Goal: Information Seeking & Learning: Find specific fact

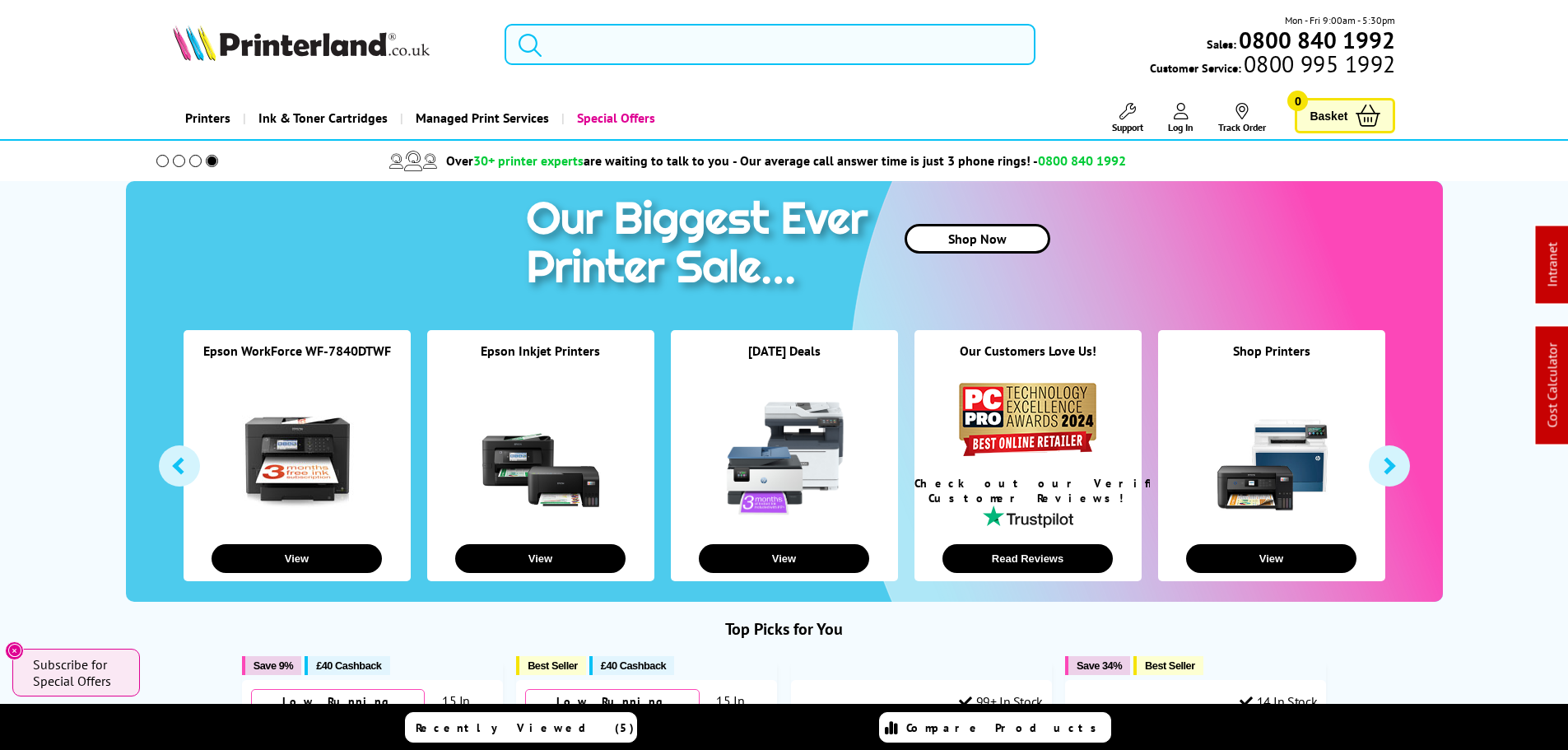
click at [612, 45] on input "search" at bounding box center [770, 44] width 531 height 41
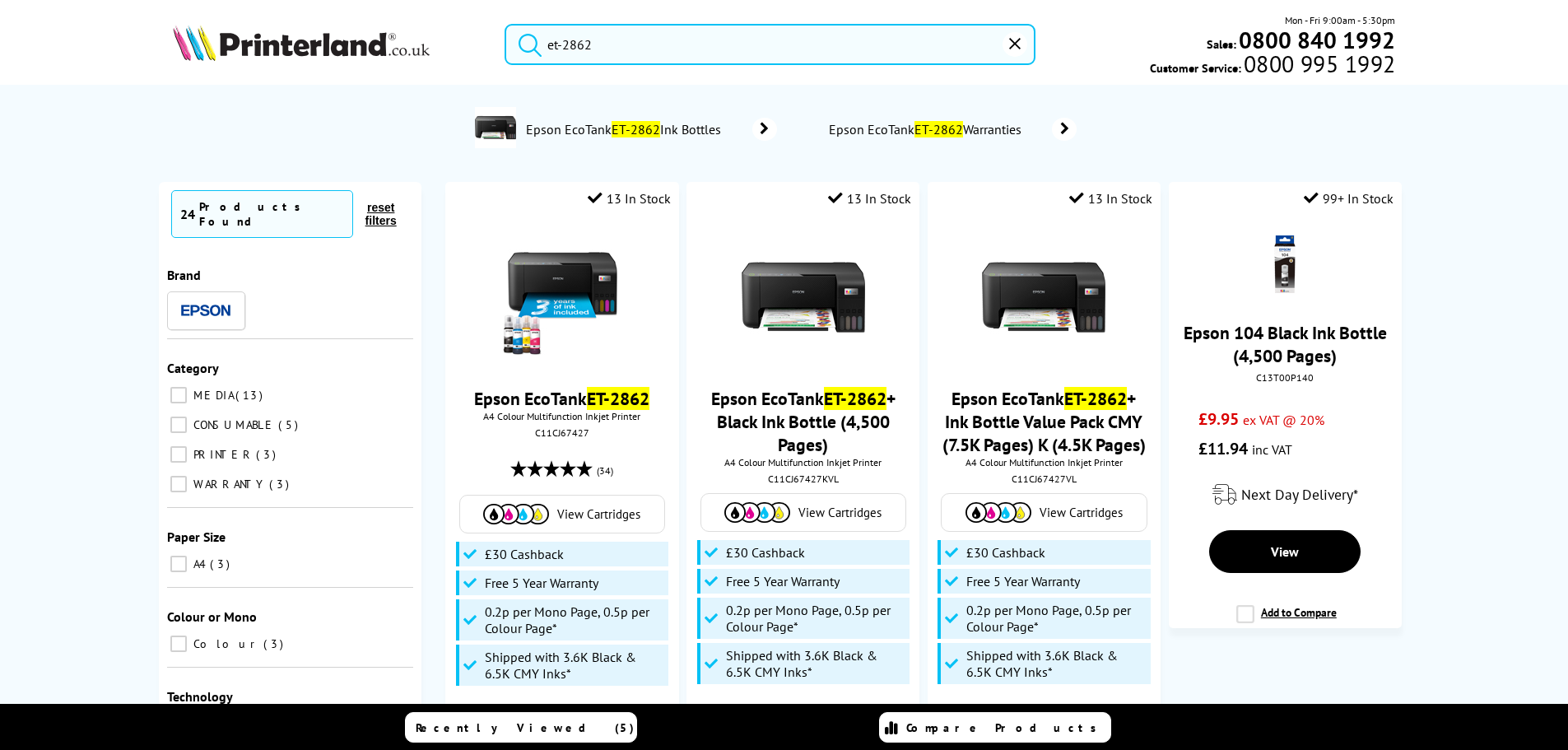
click at [611, 52] on input "et-2862" at bounding box center [770, 44] width 531 height 41
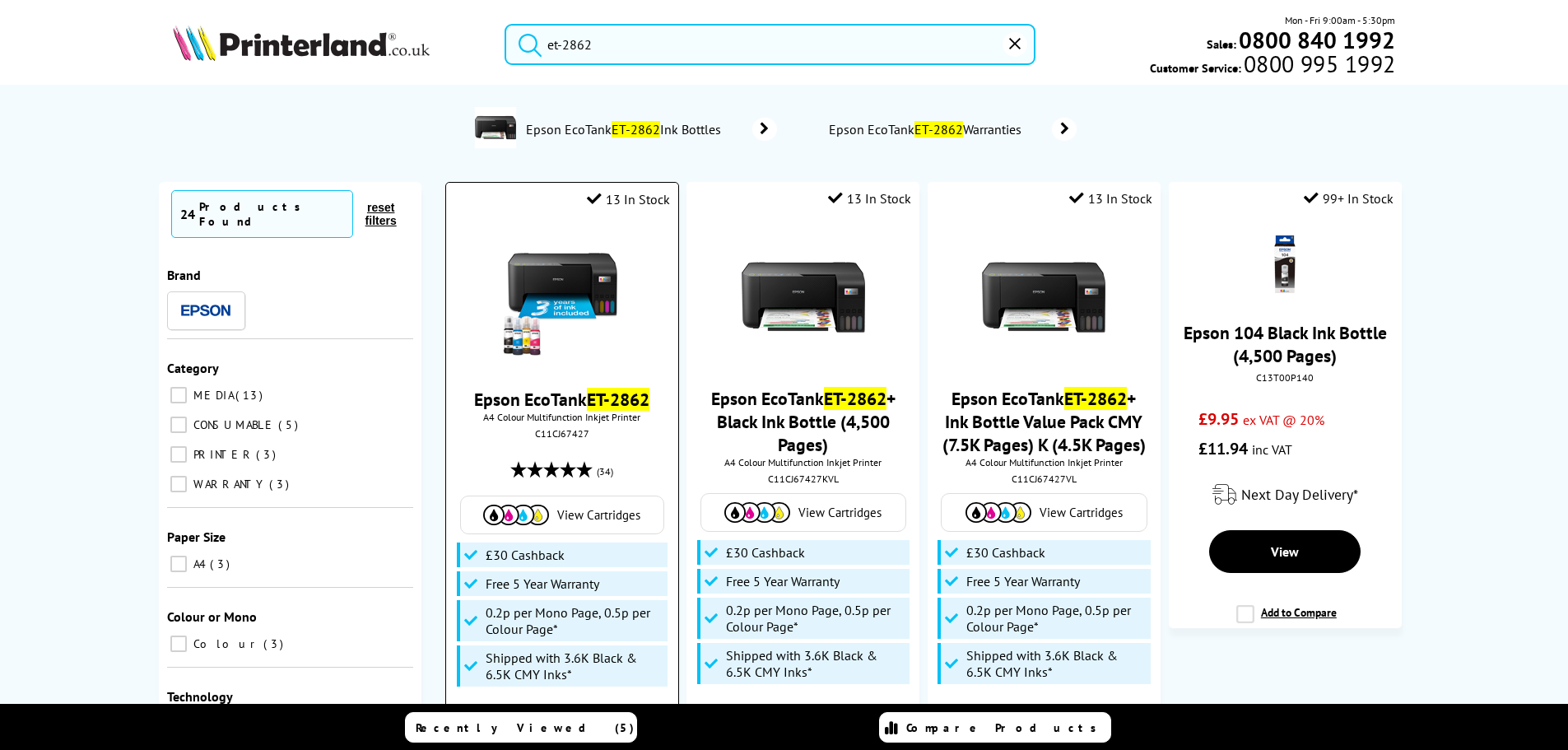
type input "et-2862"
click at [585, 270] on img at bounding box center [562, 298] width 123 height 123
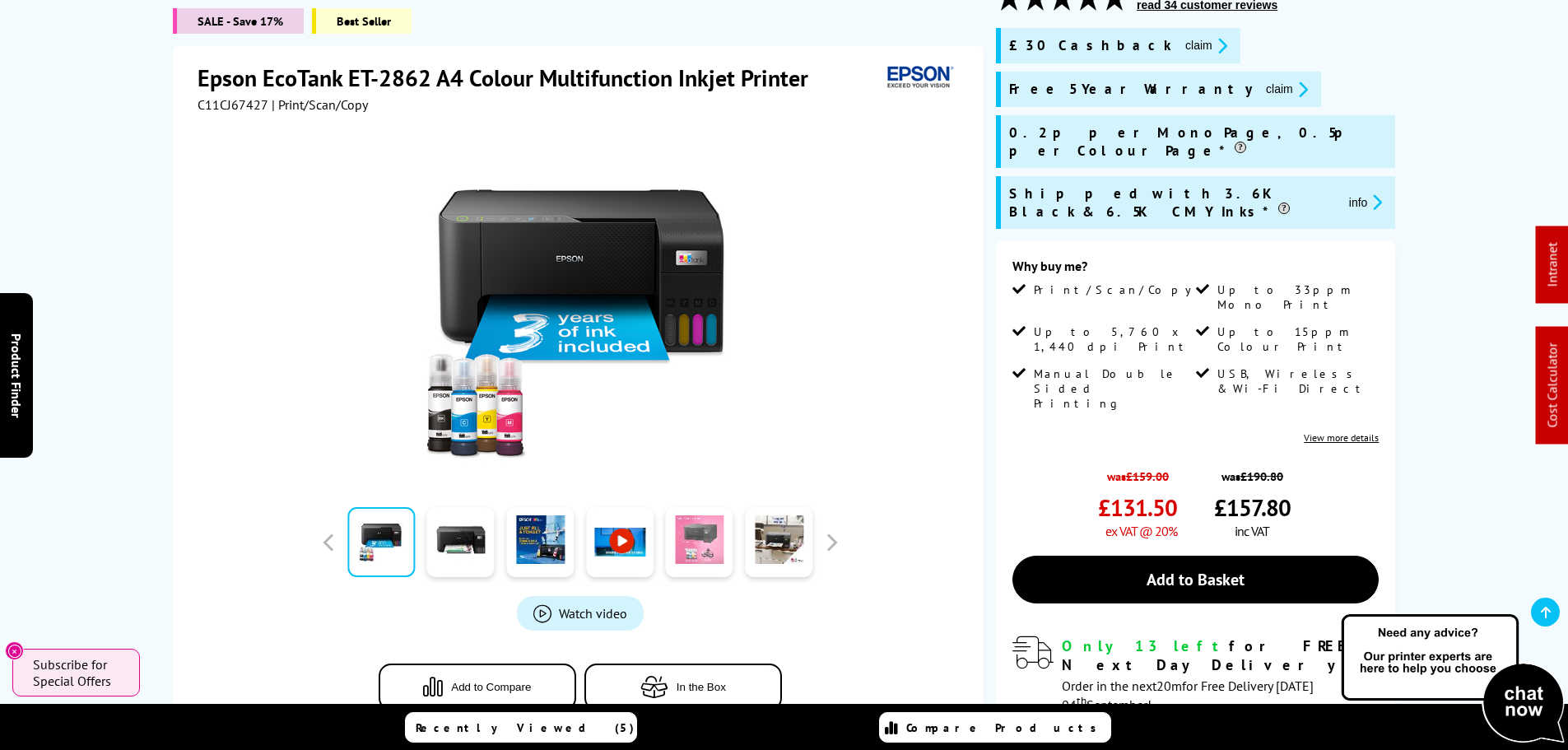
scroll to position [247, 0]
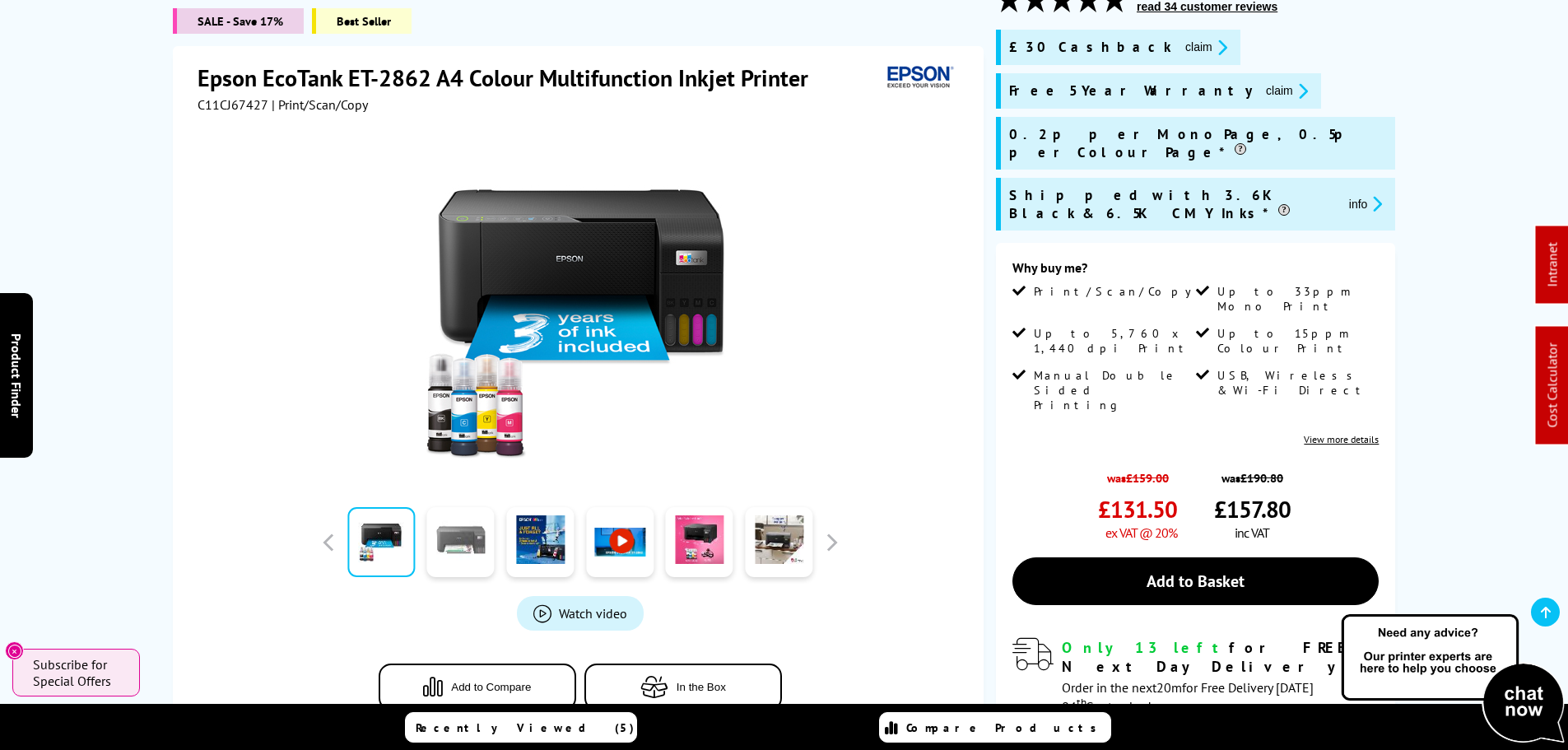
click at [444, 547] on link at bounding box center [460, 543] width 67 height 70
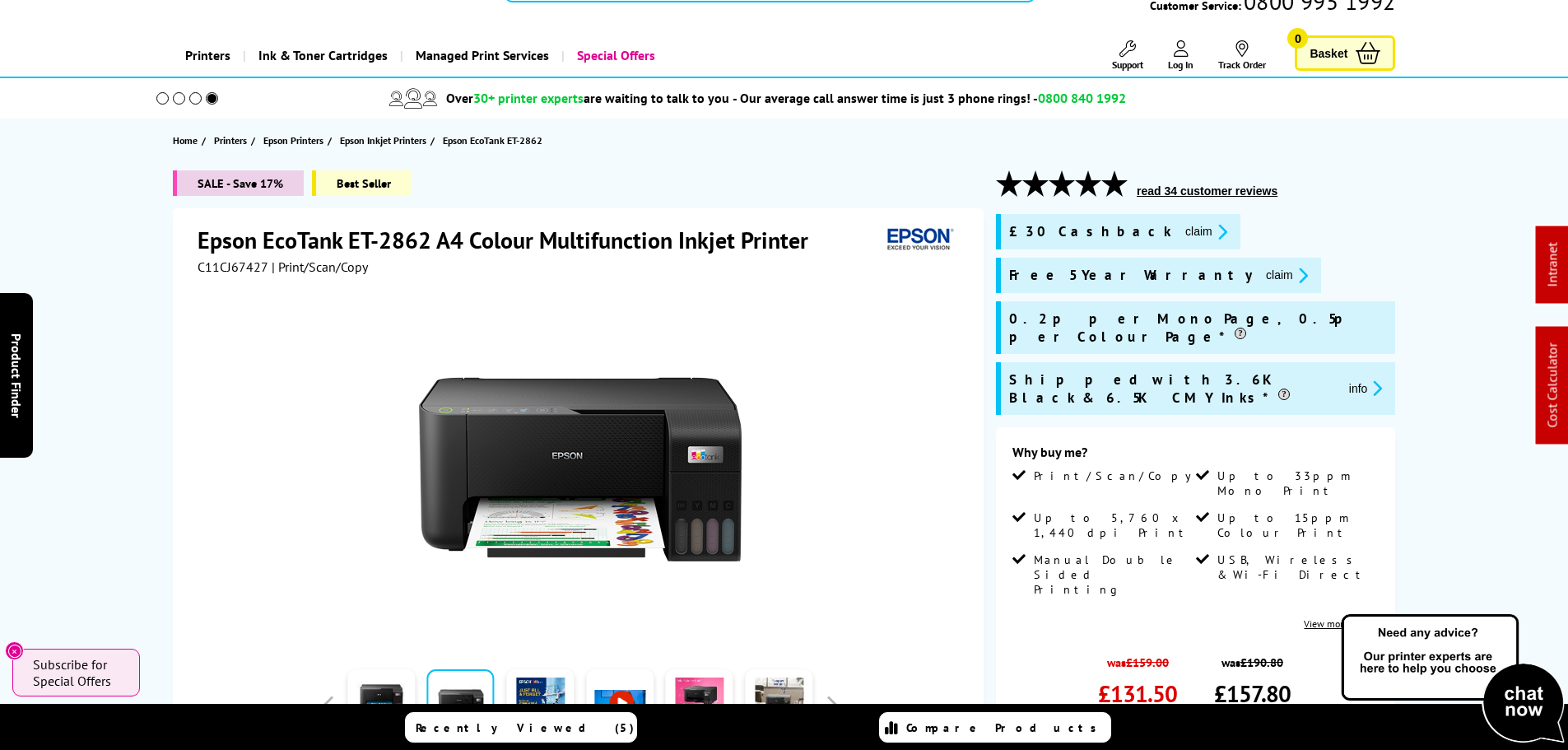
scroll to position [0, 0]
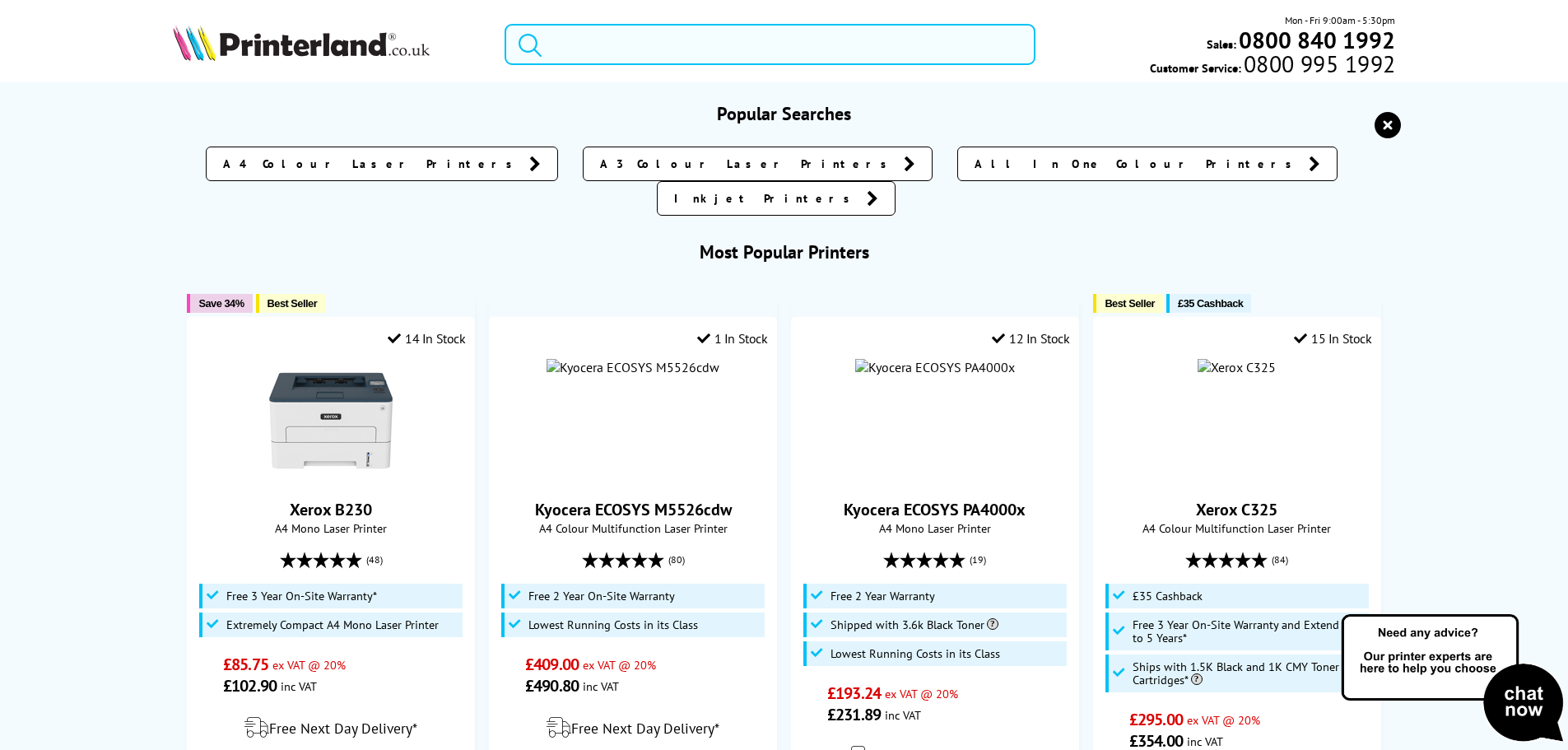
click at [623, 53] on input "search" at bounding box center [770, 44] width 531 height 41
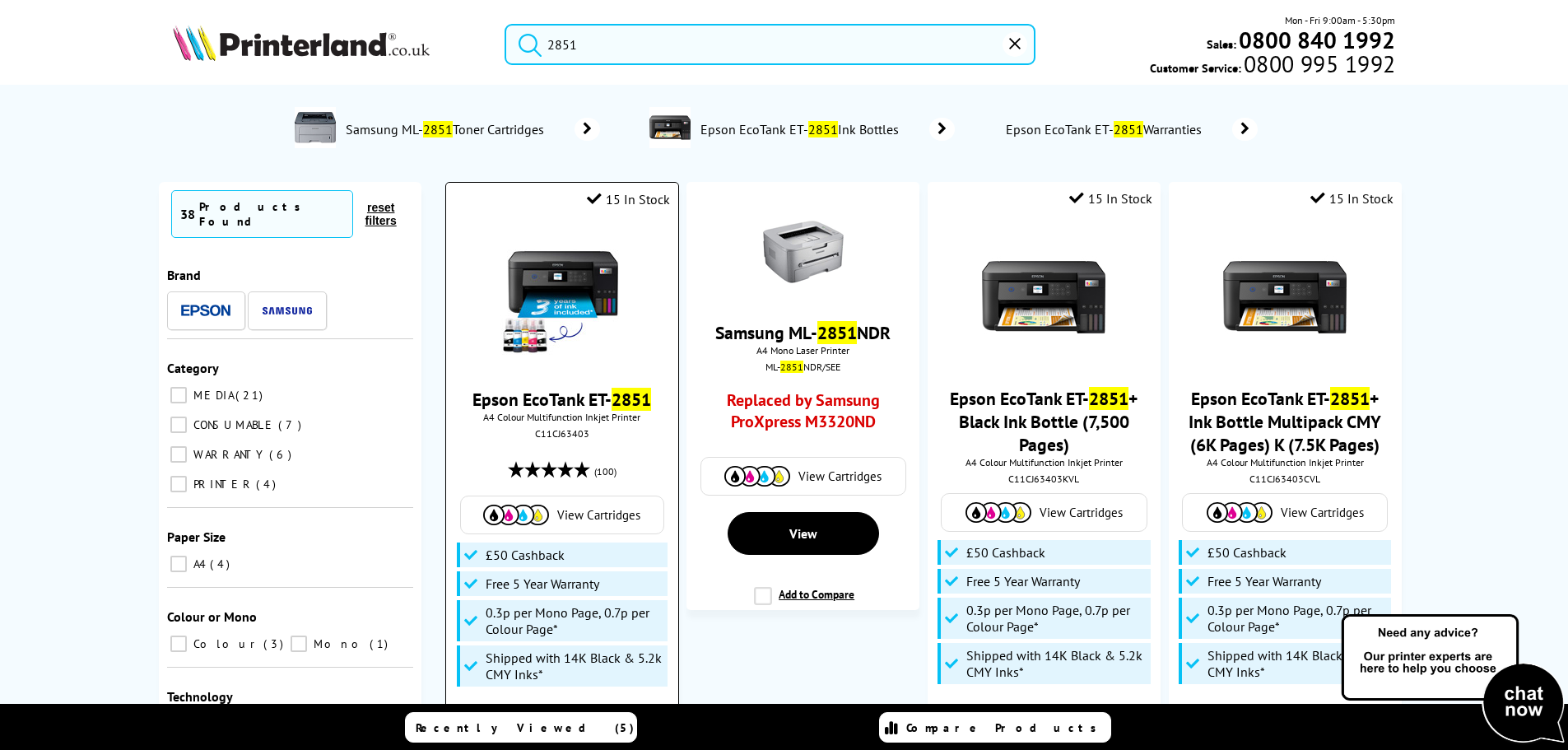
type input "2851"
click at [561, 315] on img at bounding box center [562, 298] width 123 height 123
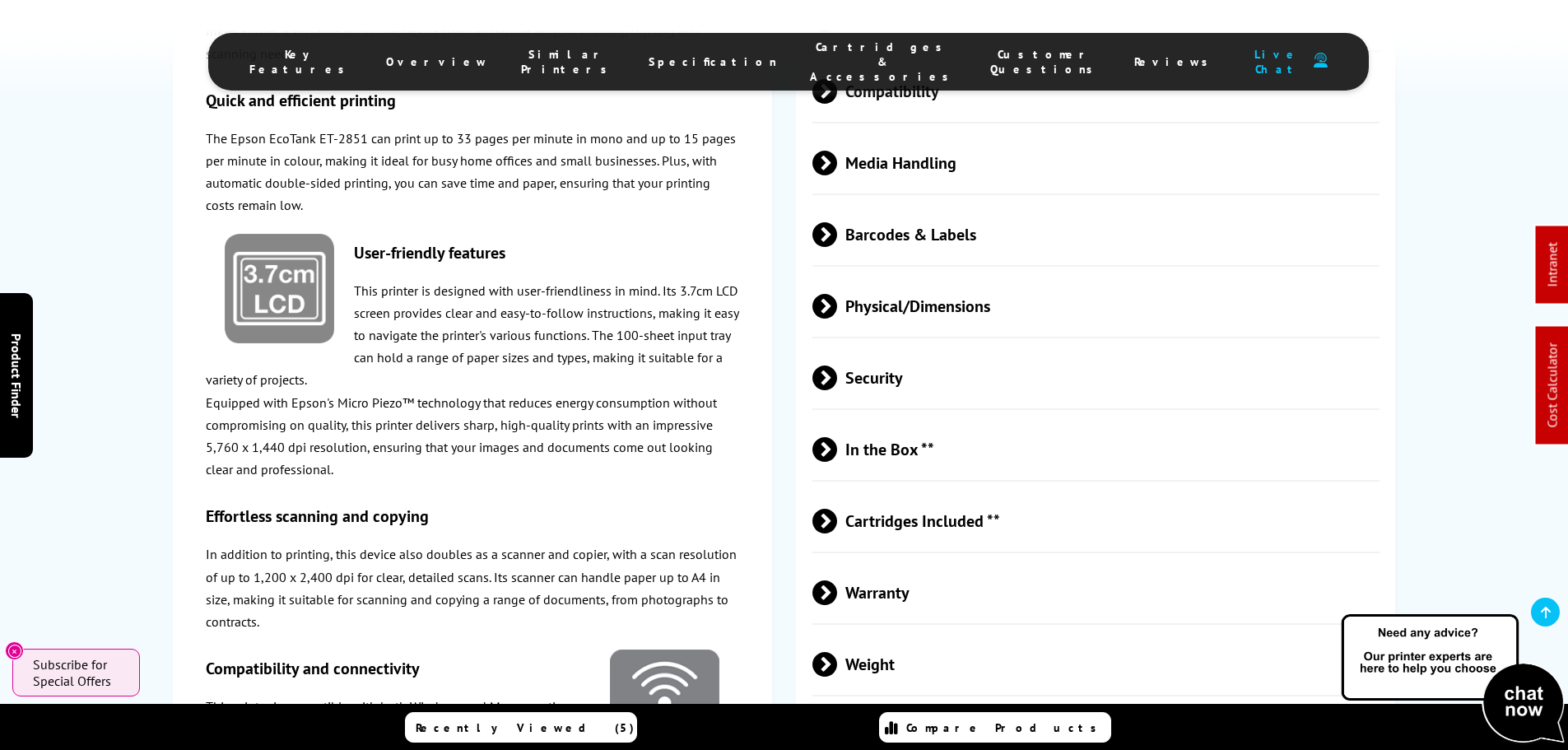
scroll to position [2882, 0]
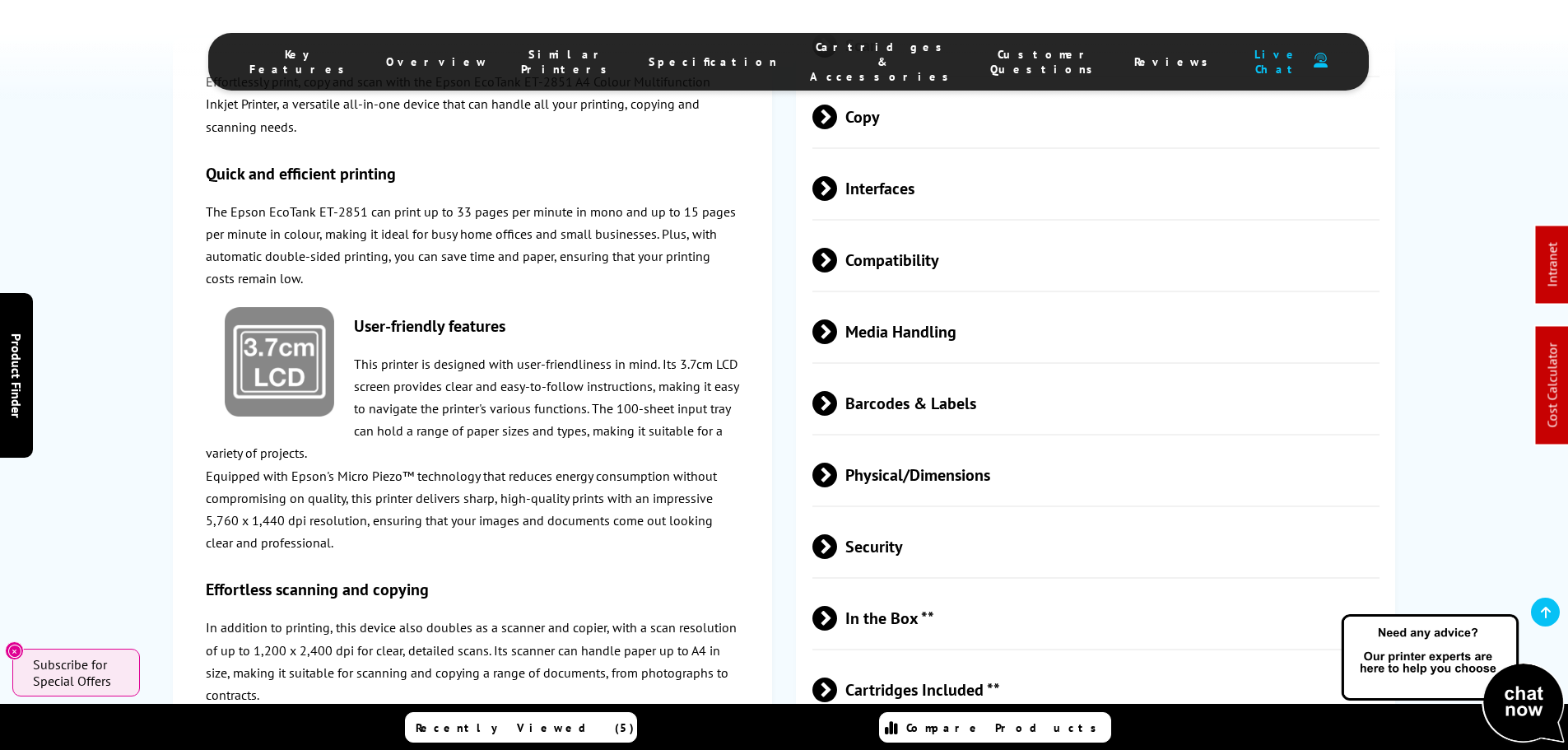
click at [914, 444] on span "Physical/Dimensions" at bounding box center [1096, 474] width 568 height 62
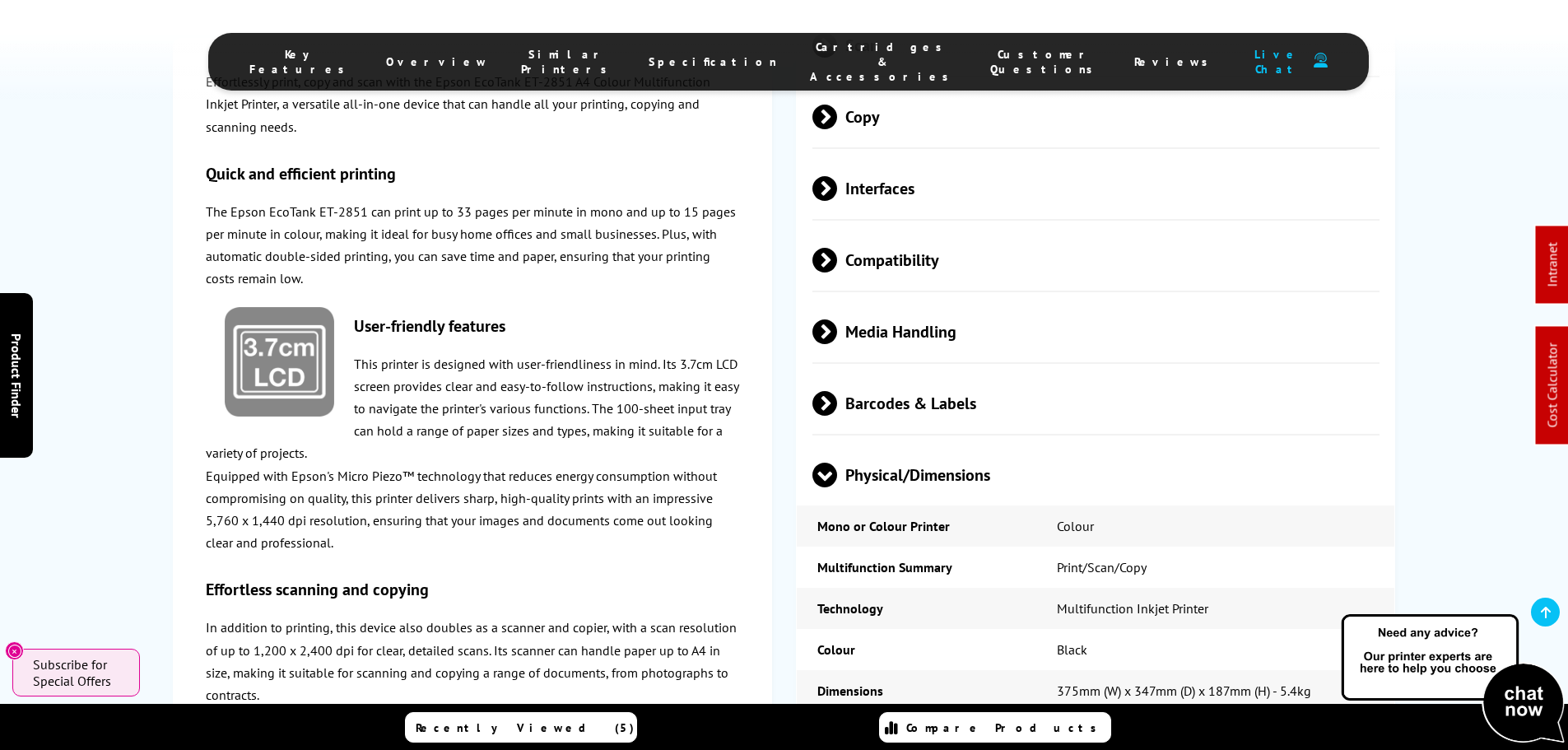
scroll to position [2799, 0]
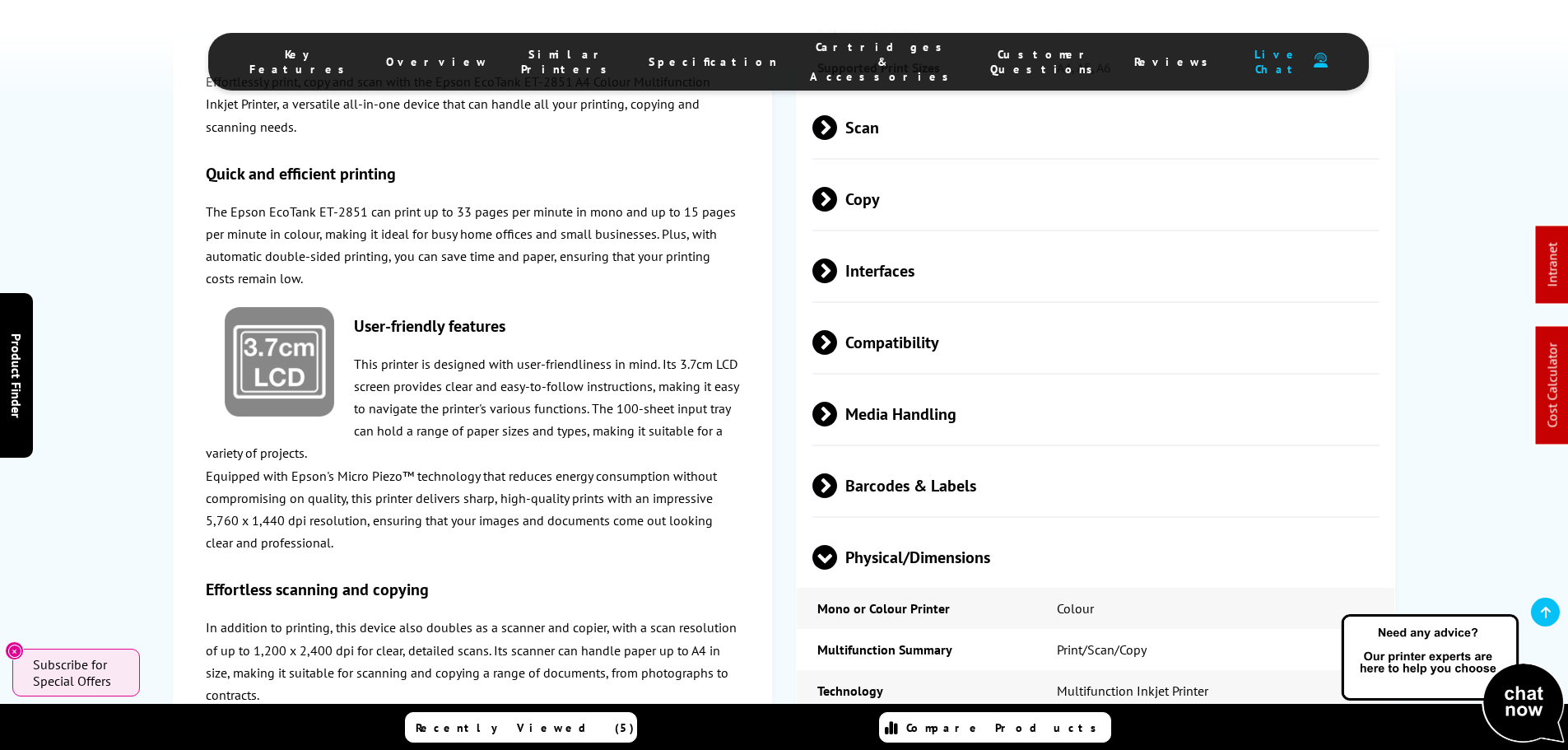
click at [876, 311] on span "Compatibility" at bounding box center [1096, 342] width 568 height 62
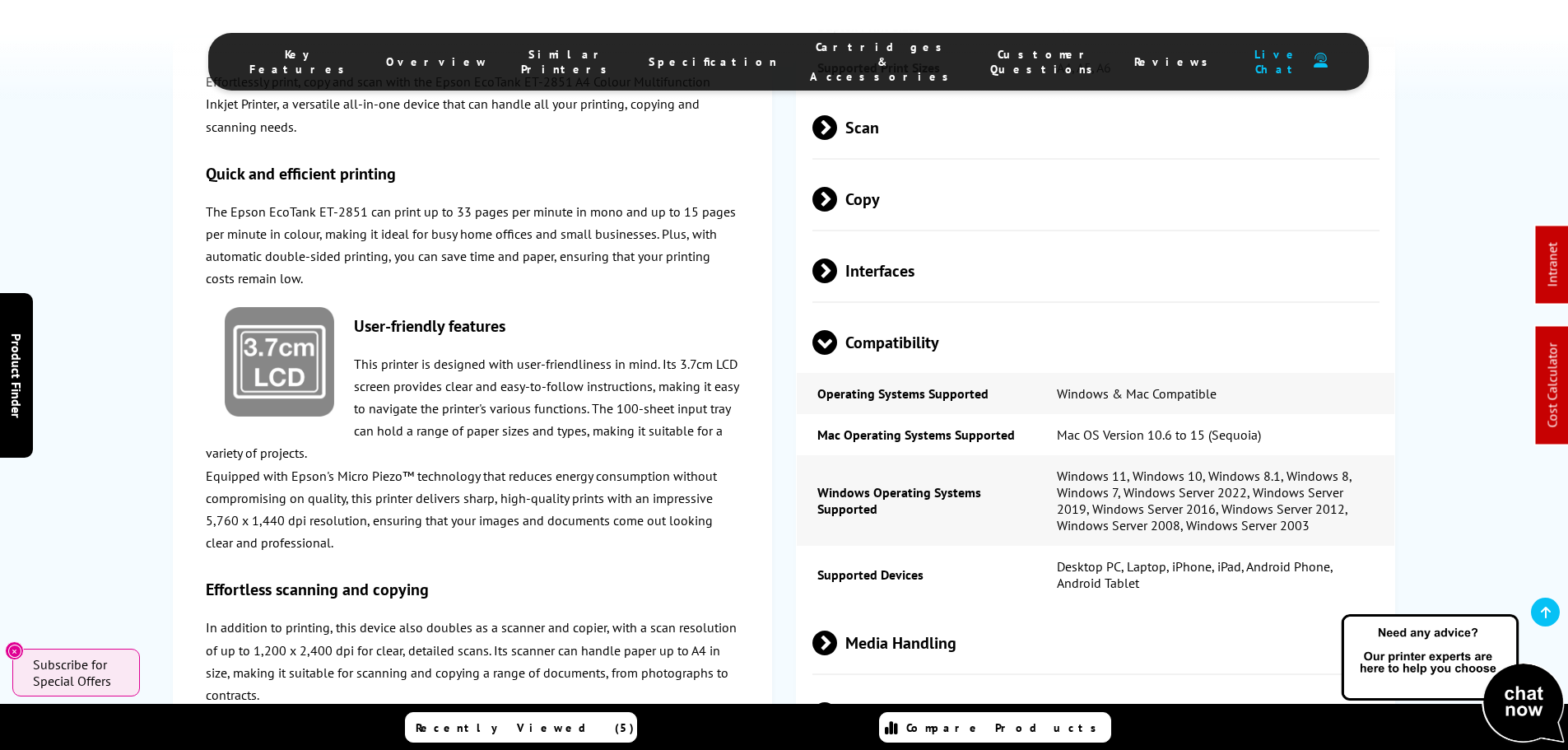
click at [901, 612] on span "Media Handling" at bounding box center [1096, 643] width 568 height 62
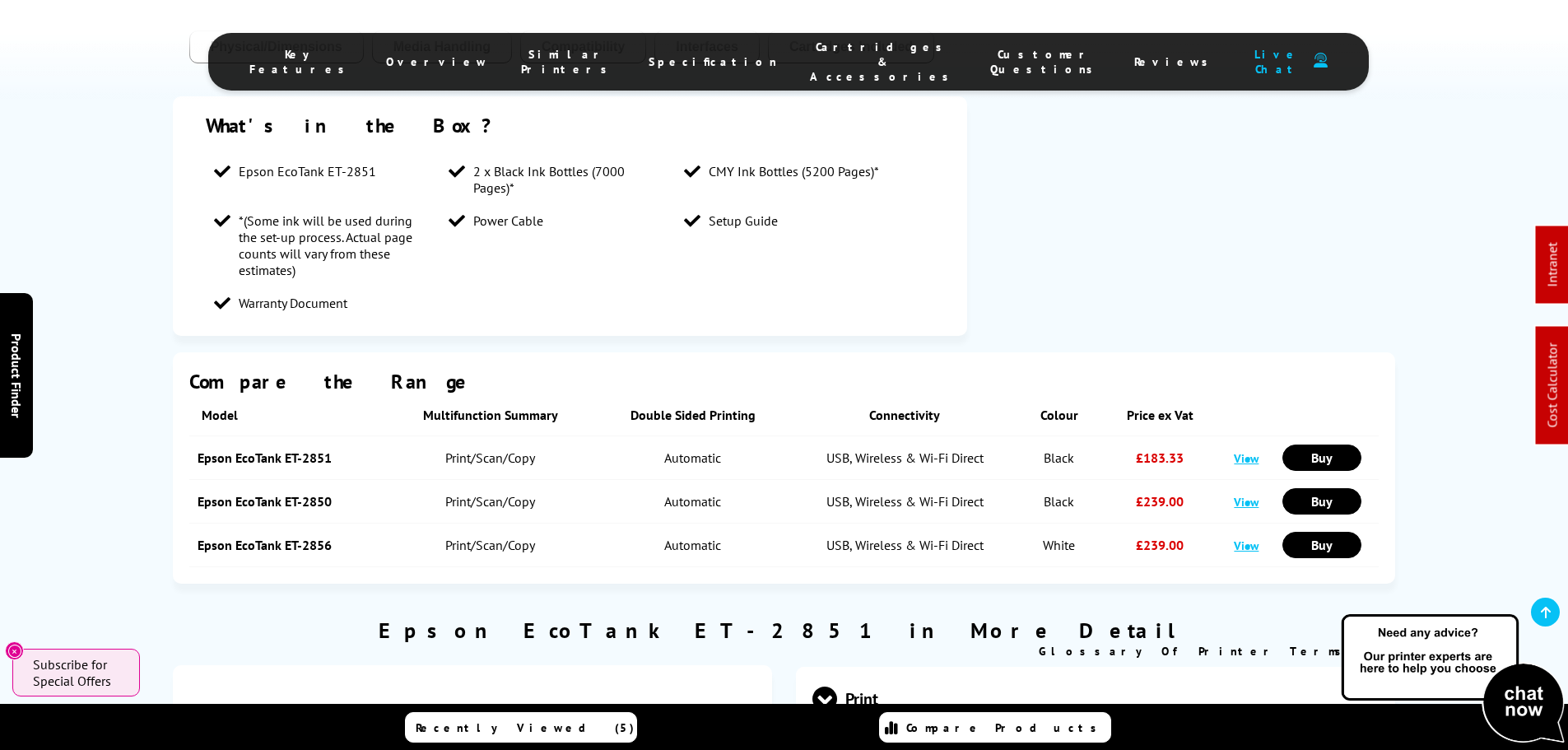
scroll to position [1729, 0]
click at [810, 618] on h2 "Epson EcoTank ET-2851 in More Detail" at bounding box center [785, 631] width 1223 height 27
click at [946, 618] on h2 "Epson EcoTank ET-2851 in More Detail" at bounding box center [785, 631] width 1223 height 27
click at [1013, 618] on h2 "Epson EcoTank ET-2851 in More Detail" at bounding box center [785, 631] width 1223 height 27
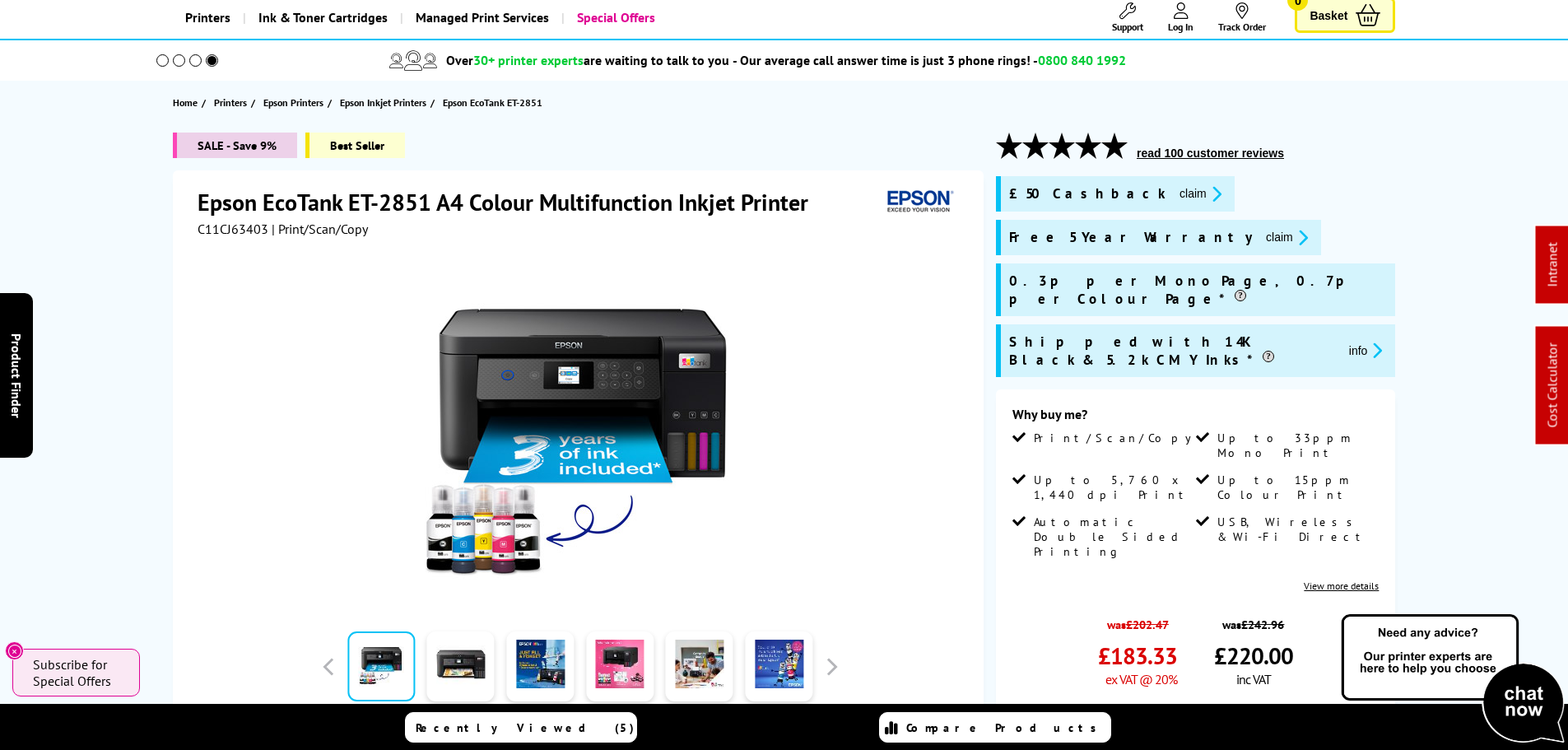
scroll to position [0, 0]
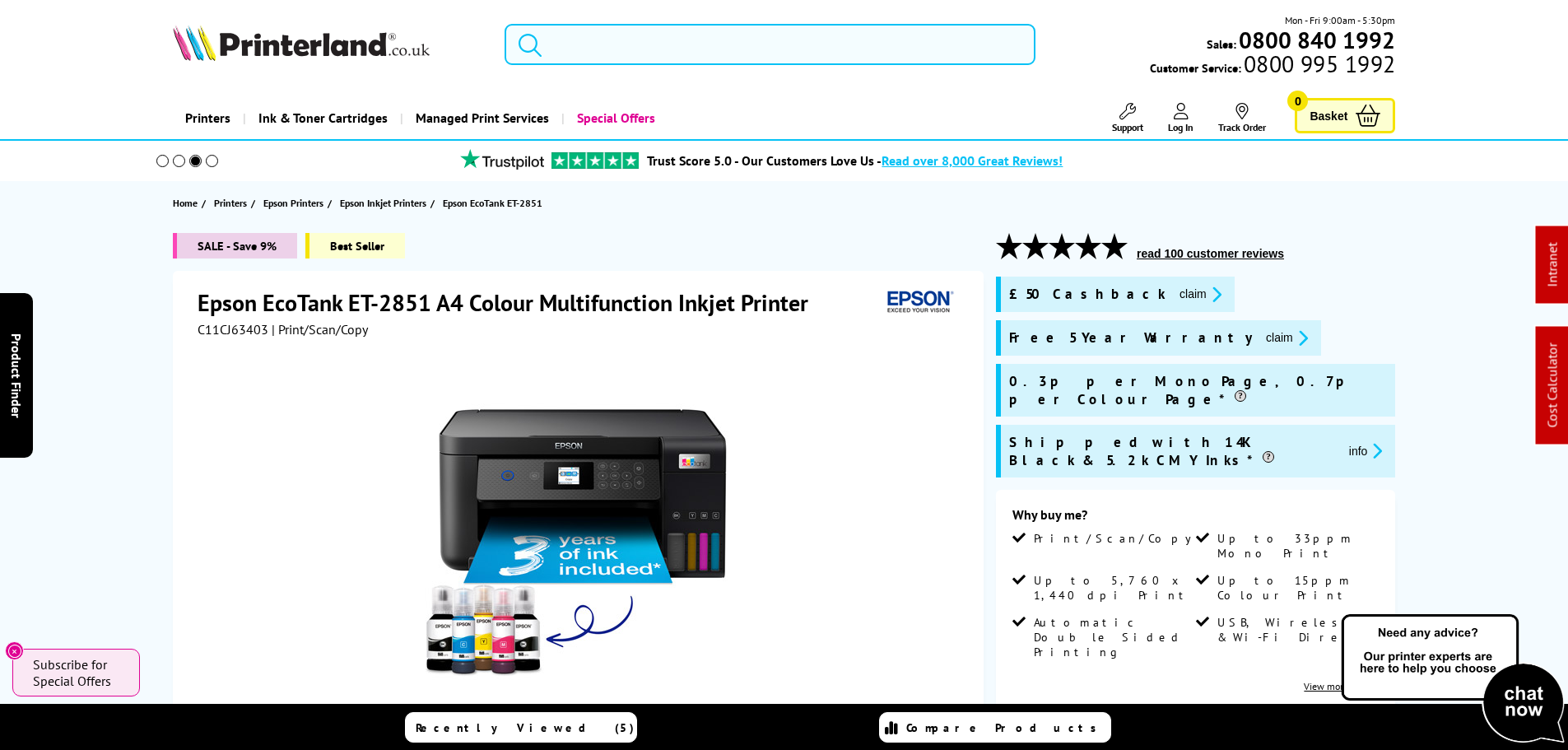
click at [609, 30] on input "search" at bounding box center [770, 44] width 531 height 41
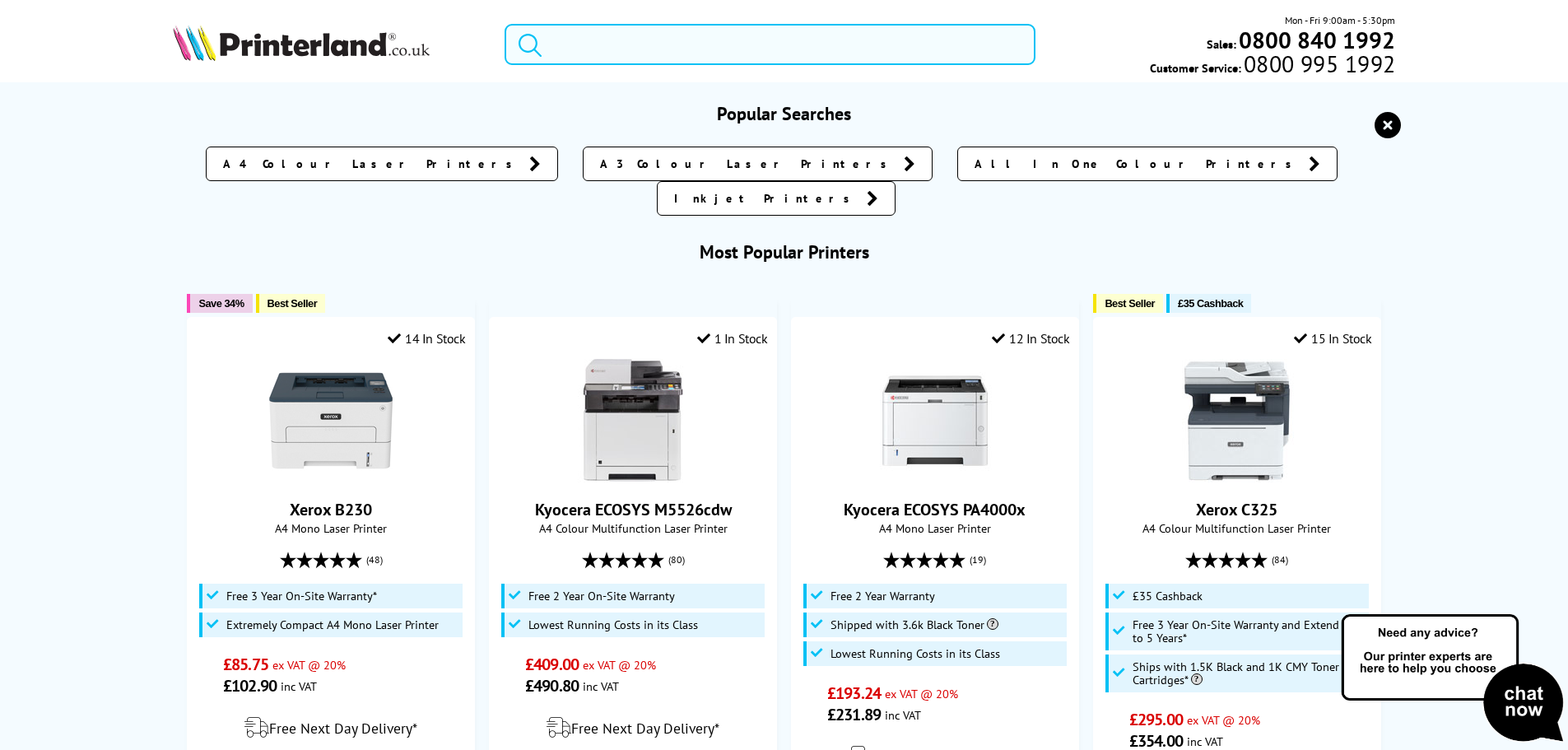
paste input "2851"
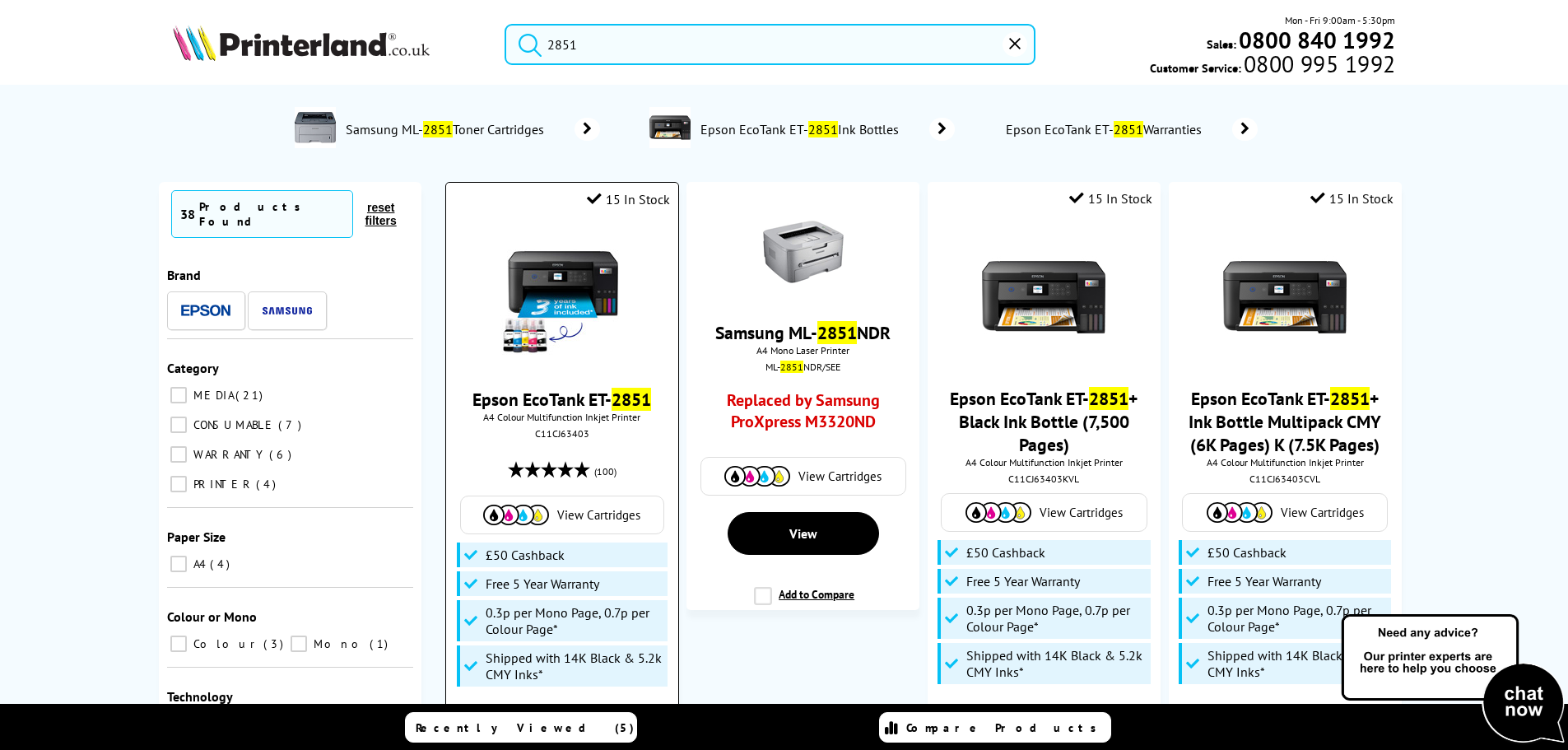
type input "2851"
click at [533, 295] on img at bounding box center [562, 298] width 123 height 123
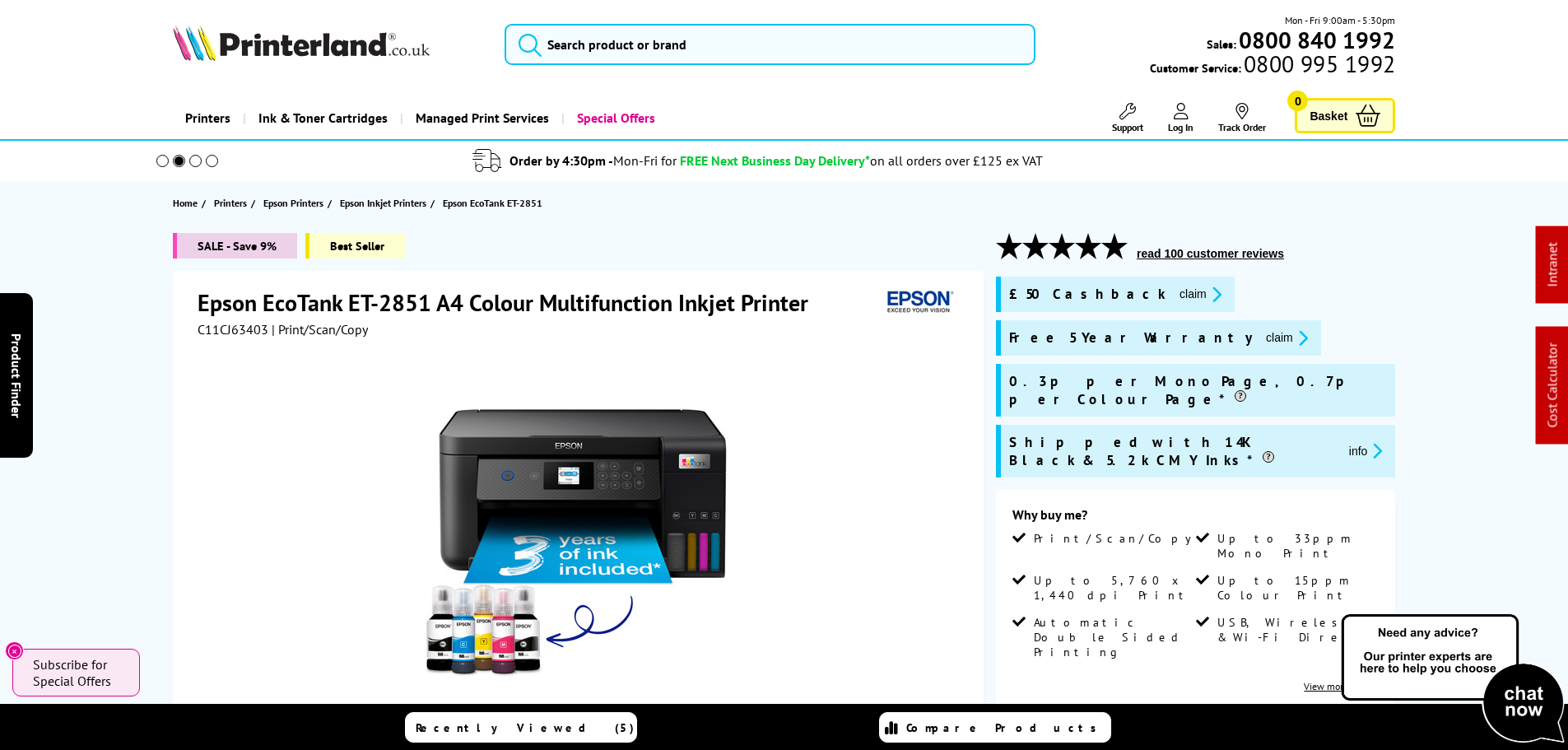
click at [401, 292] on h1 "Epson EcoTank ET-2851 A4 Colour Multifunction Inkjet Printer" at bounding box center [511, 302] width 628 height 31
copy h1 "2851"
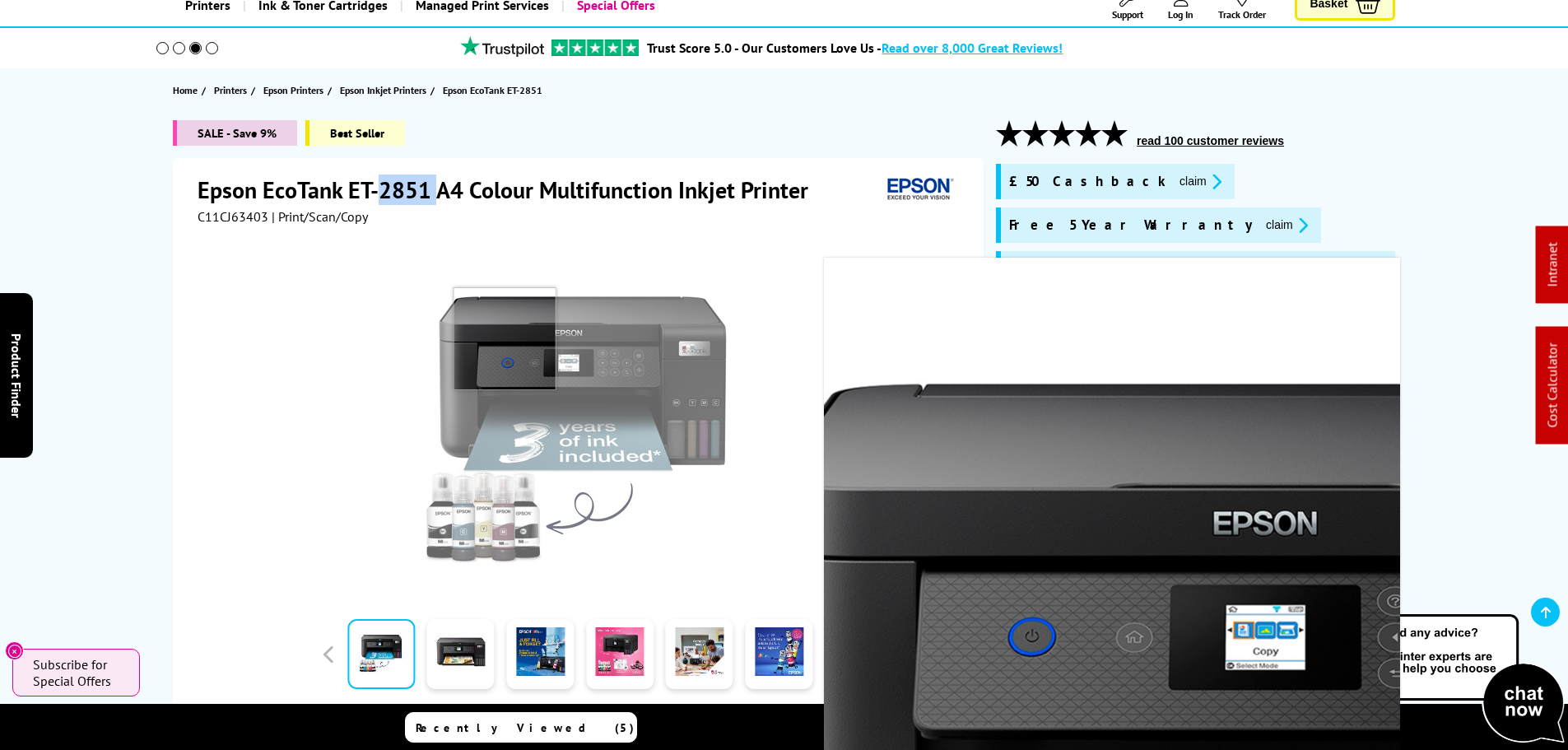
scroll to position [247, 0]
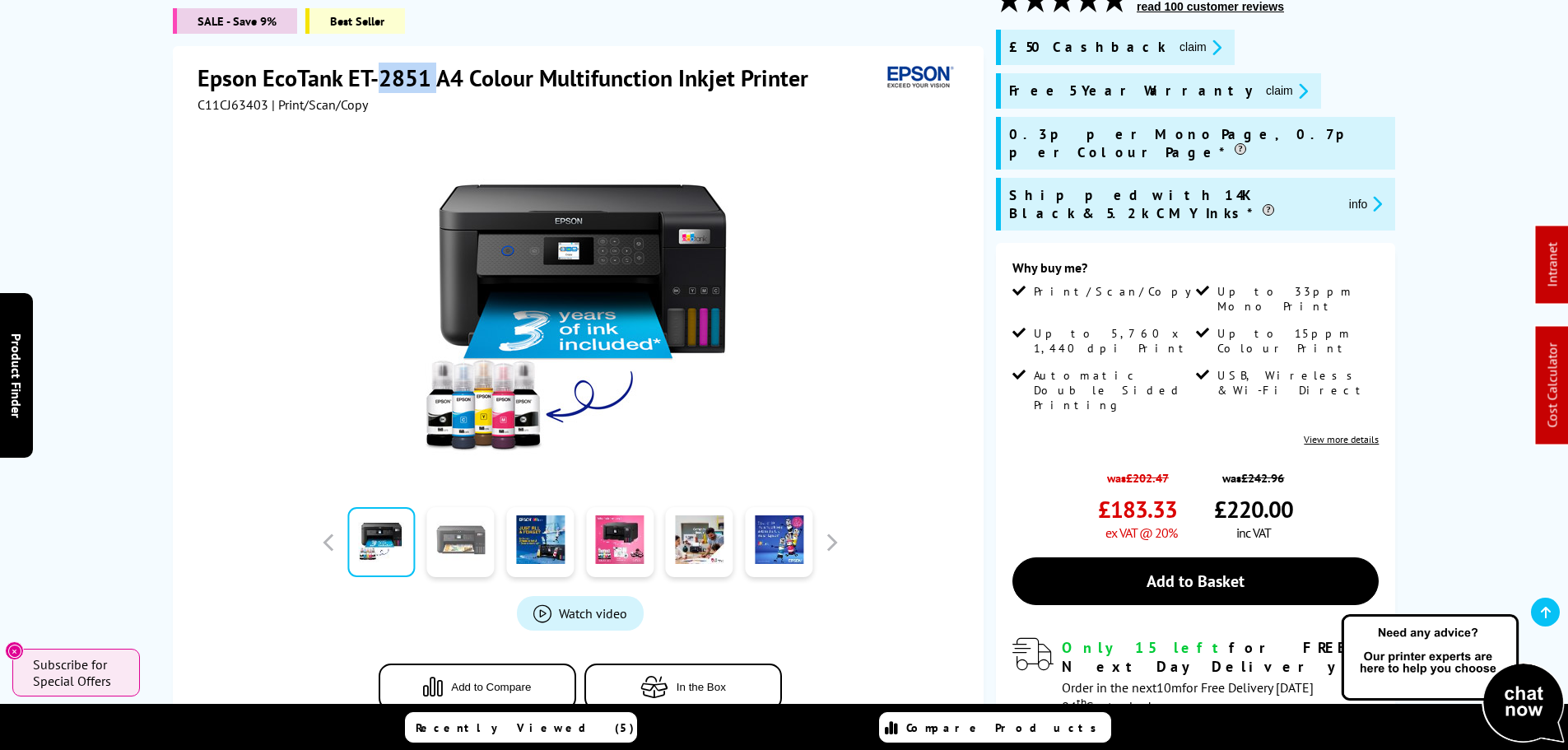
click at [461, 560] on link at bounding box center [460, 543] width 67 height 70
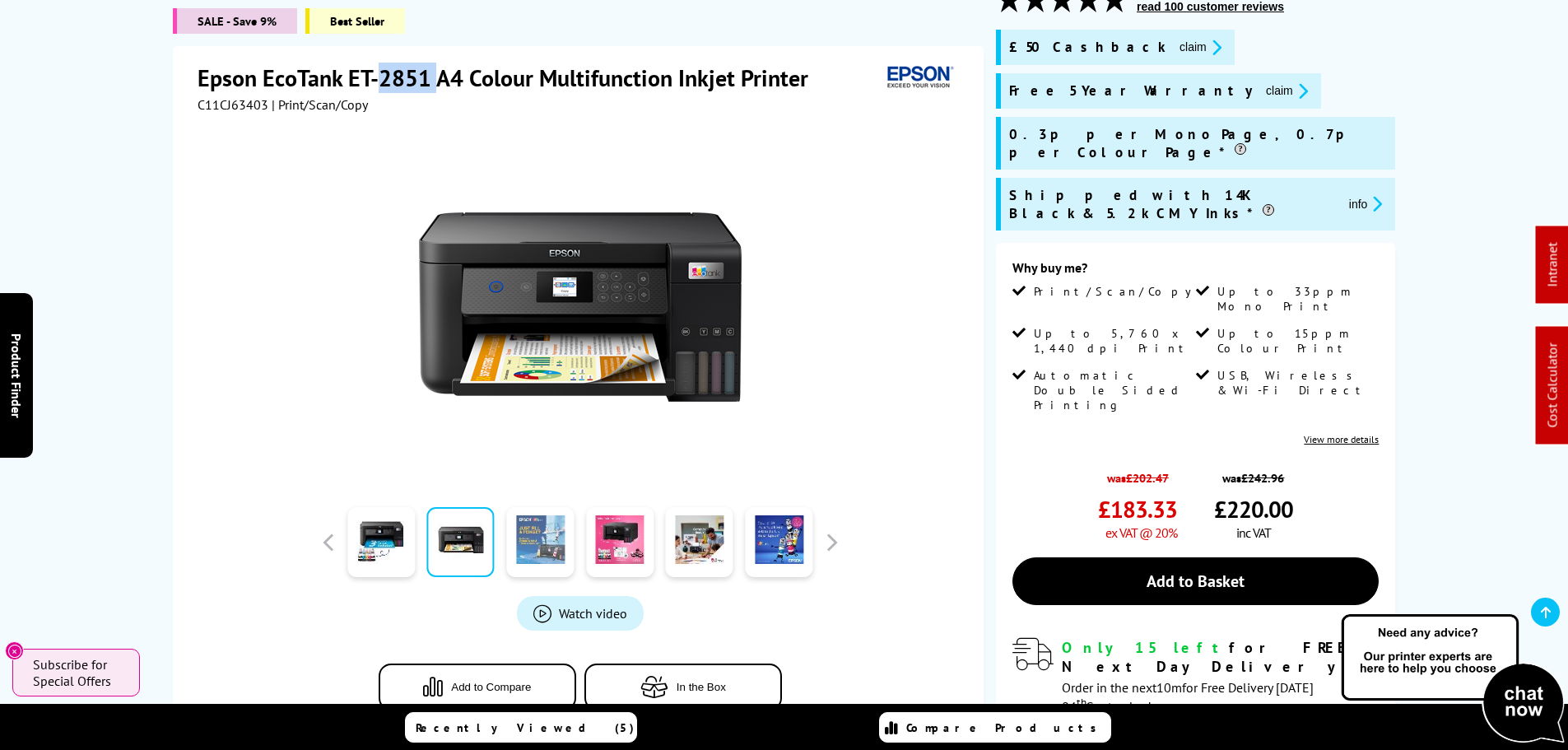
click at [533, 543] on link at bounding box center [539, 543] width 67 height 70
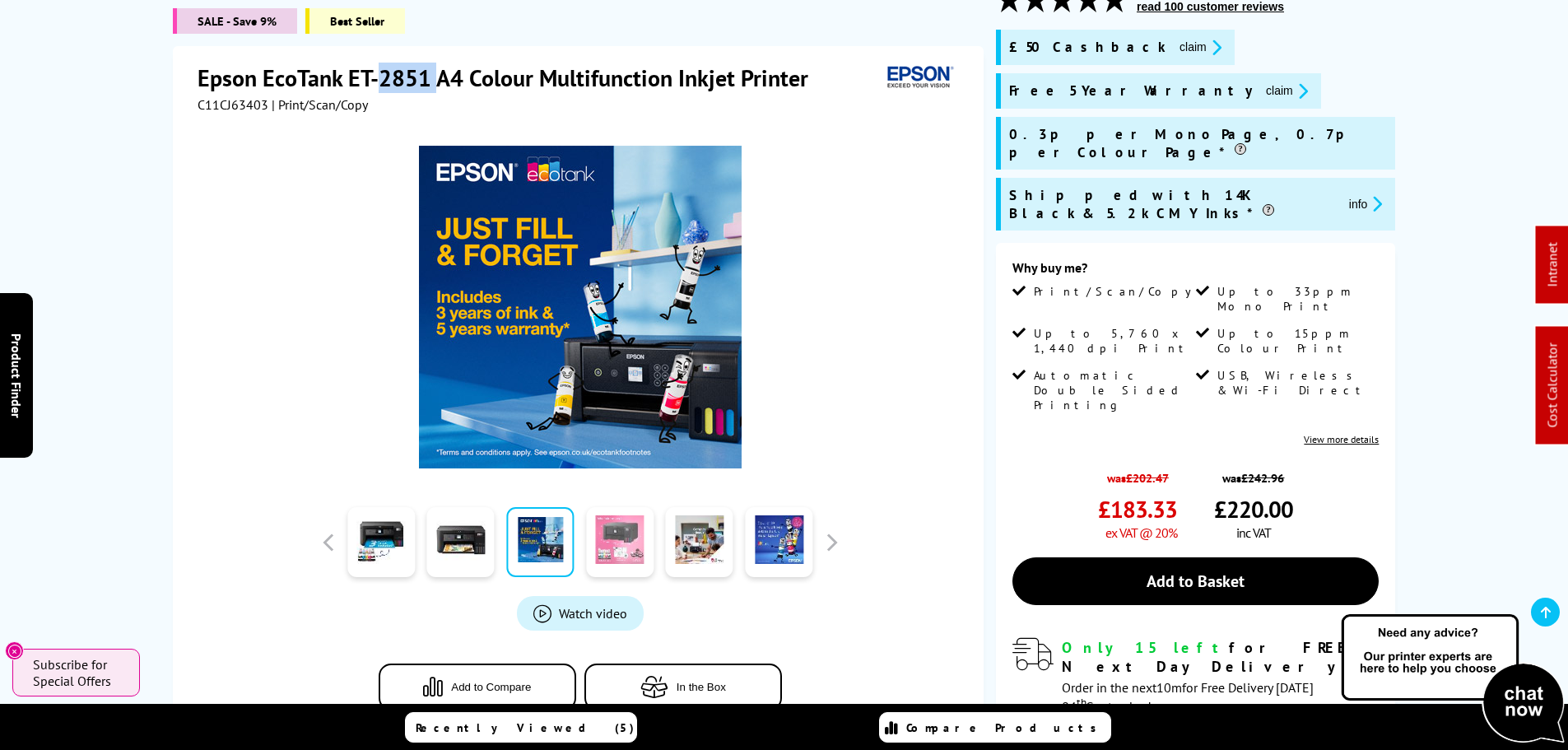
click at [625, 534] on link at bounding box center [619, 543] width 67 height 70
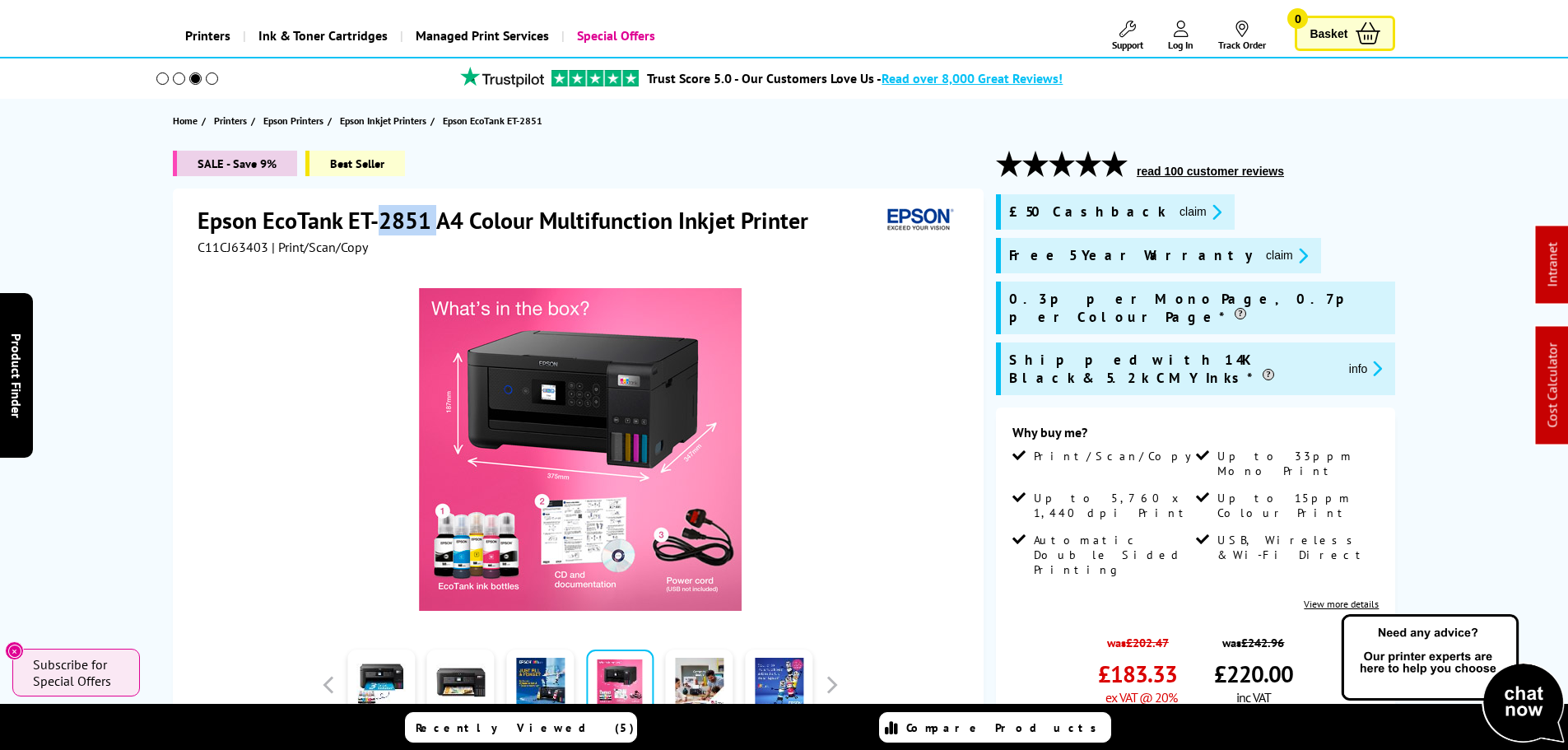
scroll to position [0, 0]
